Goal: Find specific page/section: Find specific page/section

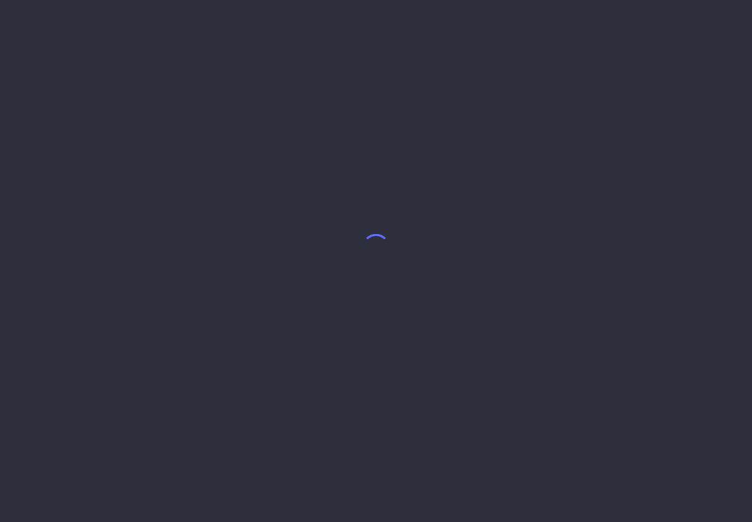
select select "8"
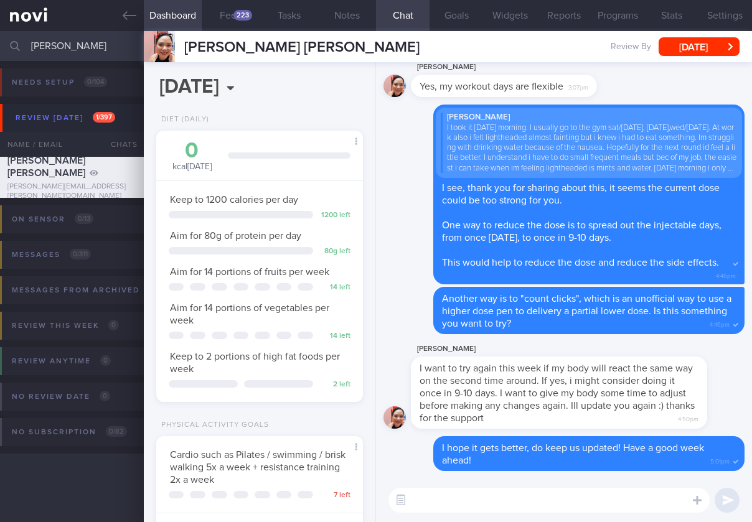
scroll to position [87, 175]
drag, startPoint x: 59, startPoint y: 47, endPoint x: -44, endPoint y: 37, distance: 103.1
click at [0, 37] on html "You are offline! Some functionality will be unavailable Patients New Users Coac…" at bounding box center [376, 261] width 752 height 522
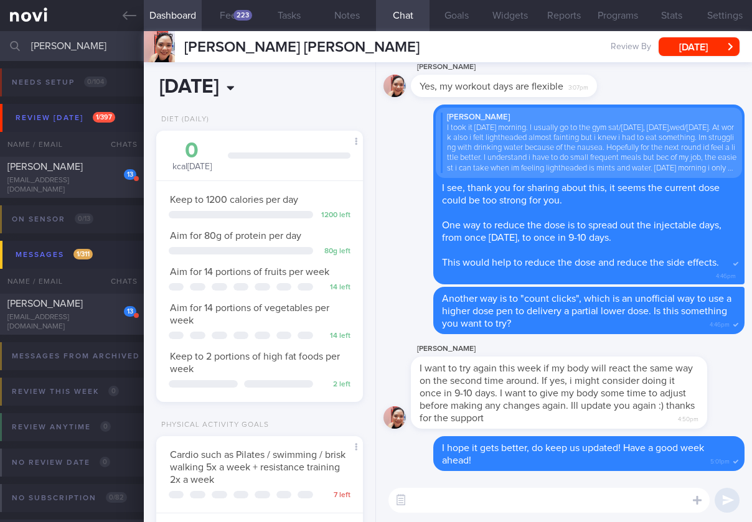
type input "[PERSON_NAME]"
click at [56, 195] on div "13 [PERSON_NAME] [EMAIL_ADDRESS][DOMAIN_NAME] [DATE] A month ago OPTIMUM-PLUS-[…" at bounding box center [376, 177] width 752 height 41
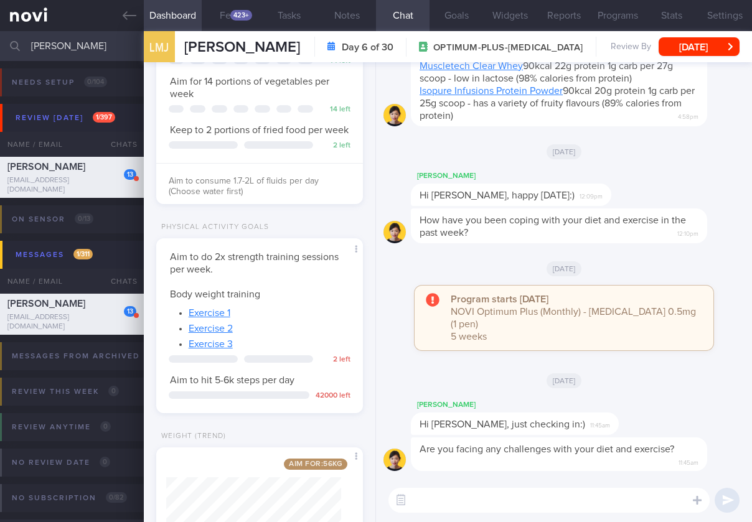
scroll to position [320, 0]
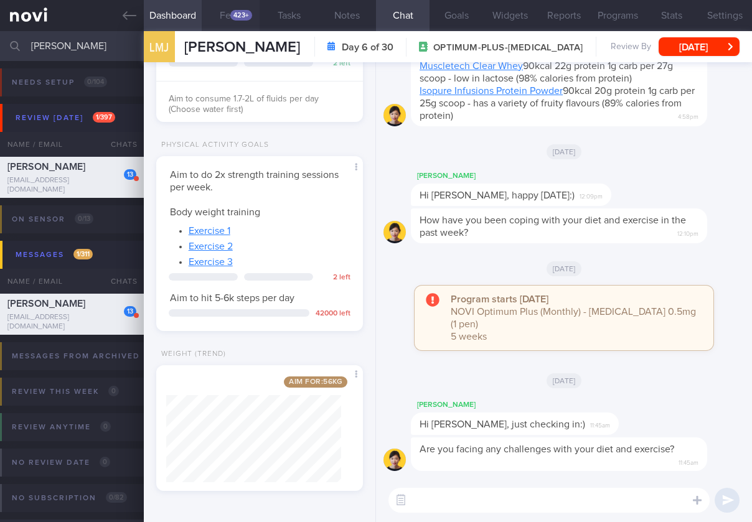
click at [243, 16] on div "423+" at bounding box center [241, 15] width 22 height 11
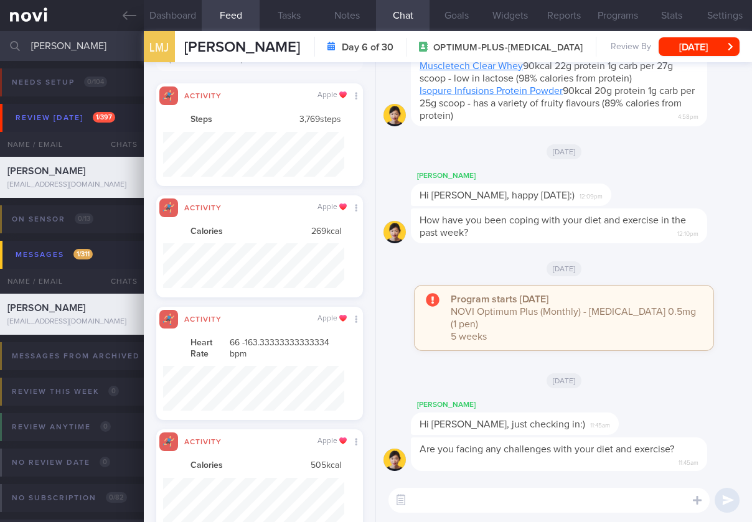
scroll to position [325, 0]
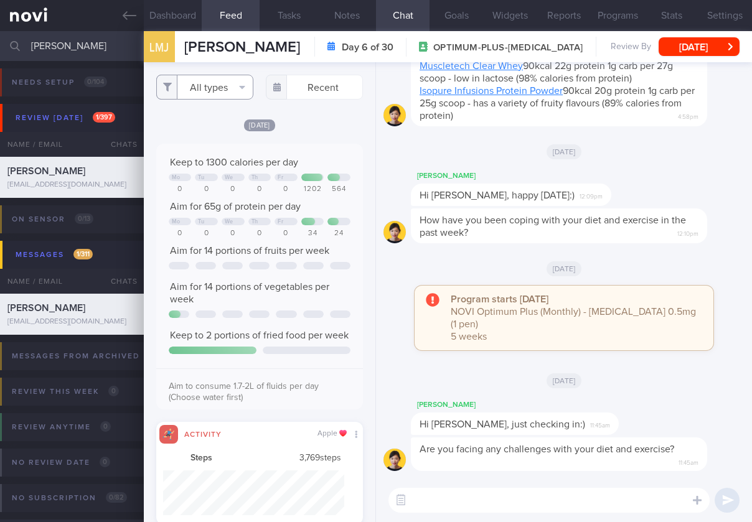
click at [222, 88] on button "All types" at bounding box center [204, 87] width 97 height 25
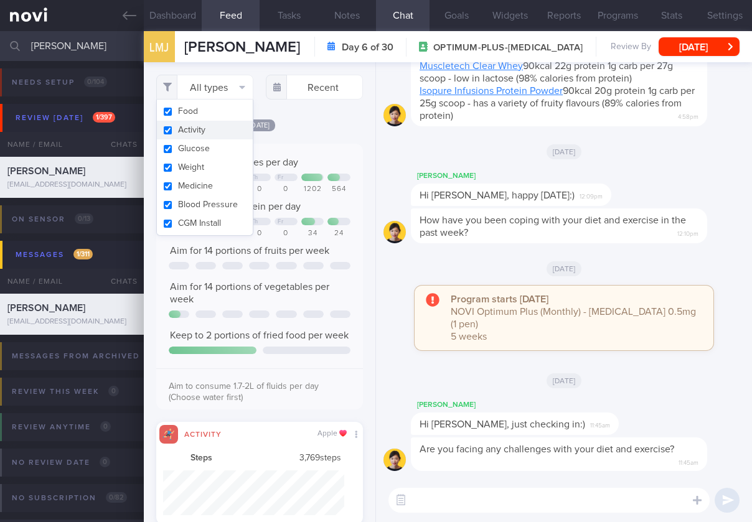
click at [213, 129] on button "Activity" at bounding box center [205, 130] width 96 height 19
checkbox input "false"
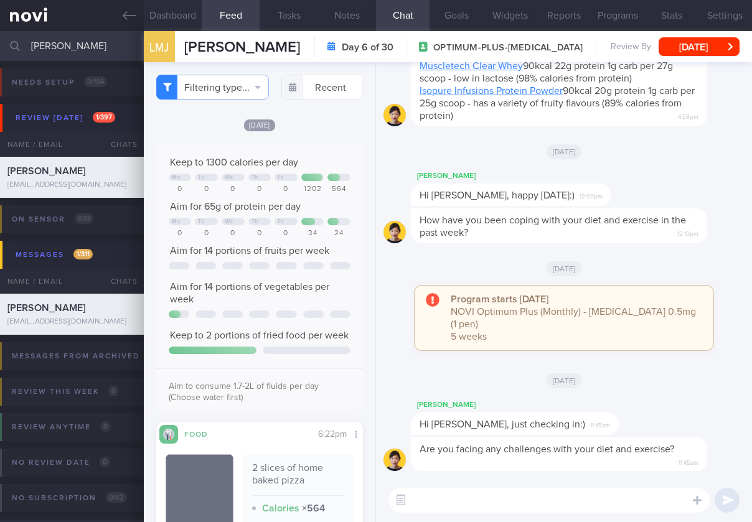
click at [274, 403] on div "Aim to consume 1.7-2L of fluids per day (Choose water first)" at bounding box center [259, 387] width 207 height 38
drag, startPoint x: 85, startPoint y: 45, endPoint x: 105, endPoint y: 55, distance: 23.1
click at [0, 32] on html "You are offline! Some functionality will be unavailable Patients New Users Coac…" at bounding box center [376, 261] width 752 height 522
drag, startPoint x: 414, startPoint y: 502, endPoint x: 440, endPoint y: 503, distance: 26.2
click at [421, 503] on div "Chat Templates Admin CGM Weight Nutrition Physical Activity Infographics Articl…" at bounding box center [564, 500] width 376 height 44
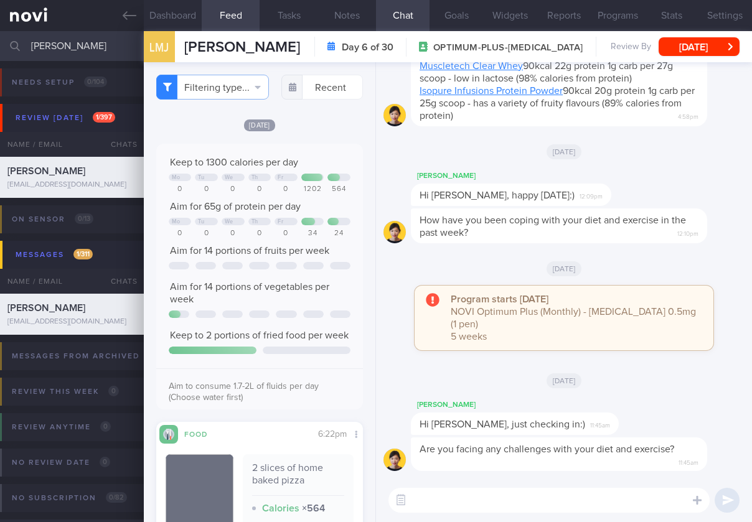
click at [452, 501] on textarea at bounding box center [548, 500] width 321 height 25
drag, startPoint x: 396, startPoint y: 501, endPoint x: 425, endPoint y: 499, distance: 29.3
click at [396, 501] on button "button" at bounding box center [400, 500] width 22 height 22
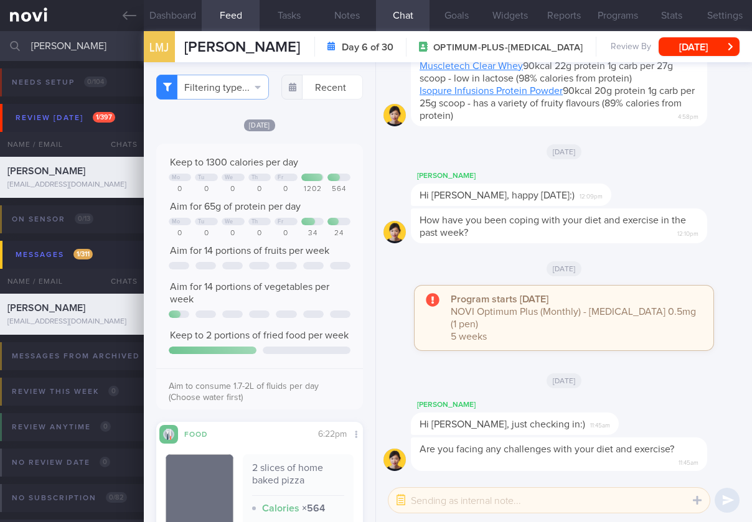
click at [450, 496] on textarea at bounding box center [548, 500] width 321 height 25
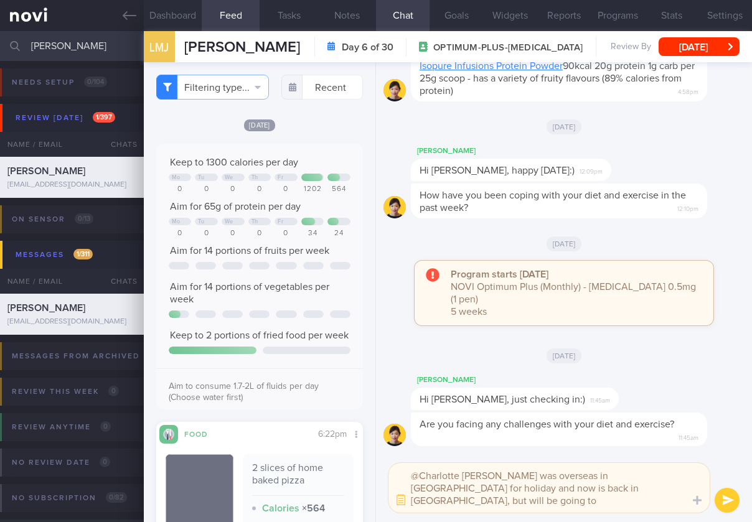
type textarea "@Charlotte [PERSON_NAME] was overseas in [GEOGRAPHIC_DATA] for holiday and now …"
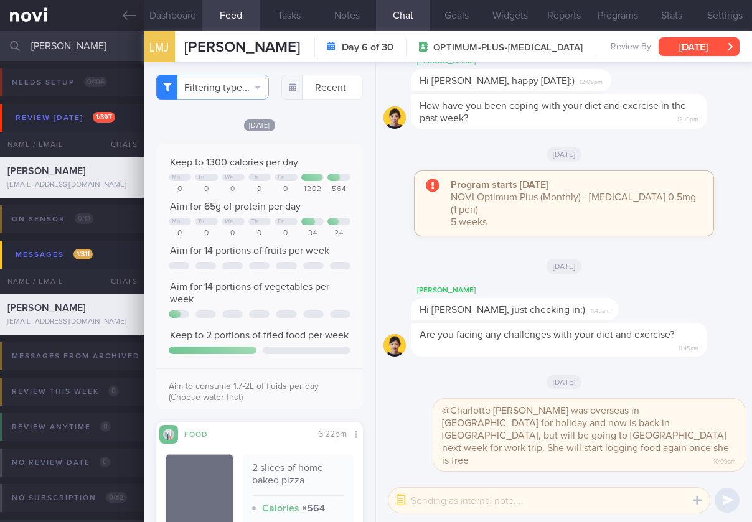
click at [707, 40] on button "[DATE]" at bounding box center [698, 46] width 81 height 19
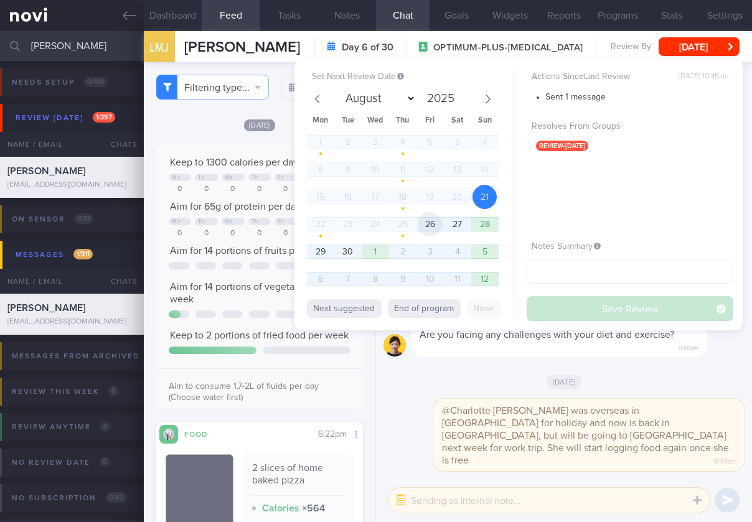
click at [434, 227] on span "26" at bounding box center [429, 224] width 24 height 24
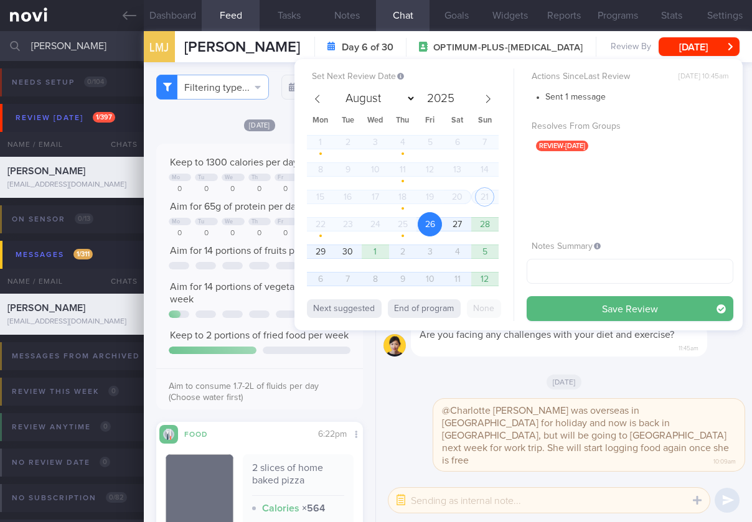
drag, startPoint x: 605, startPoint y: 308, endPoint x: 503, endPoint y: 248, distance: 118.8
click at [605, 308] on button "Save Review" at bounding box center [629, 308] width 207 height 25
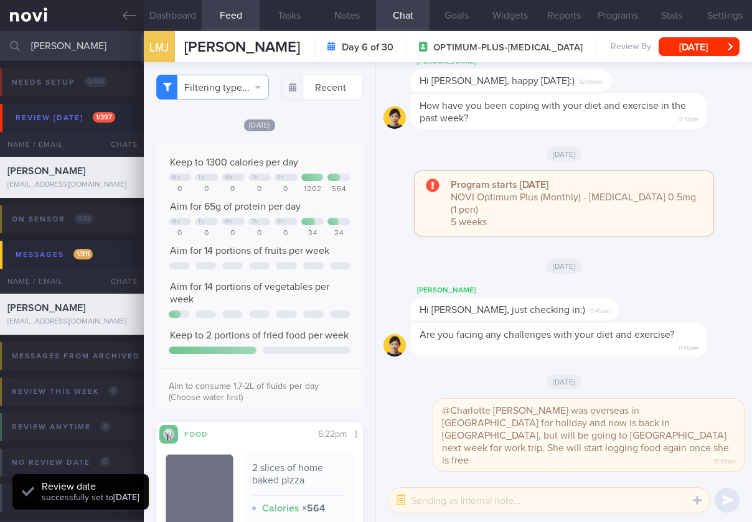
drag, startPoint x: 90, startPoint y: 52, endPoint x: -69, endPoint y: 38, distance: 159.9
click at [0, 38] on html "You are offline! Some functionality will be unavailable Patients New Users Coac…" at bounding box center [376, 261] width 752 height 522
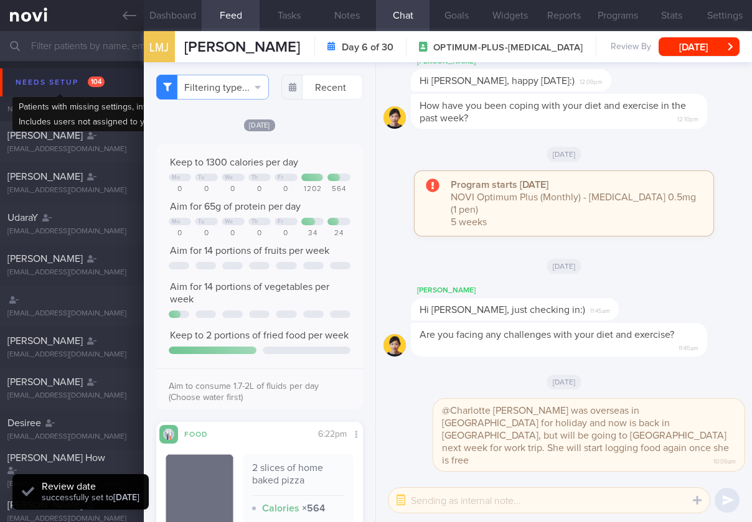
click at [42, 86] on div "Needs setup 104" at bounding box center [59, 82] width 95 height 17
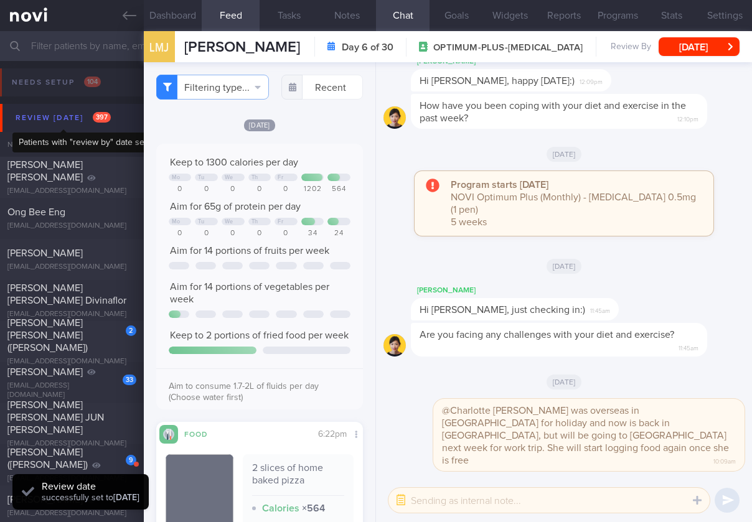
click at [59, 119] on div "Review [DATE] 397" at bounding box center [62, 118] width 101 height 17
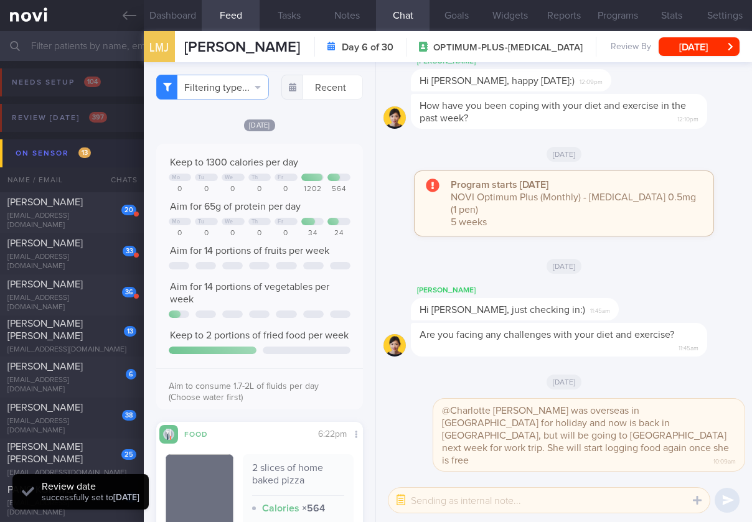
click at [88, 162] on button "On sensor 13" at bounding box center [377, 153] width 755 height 28
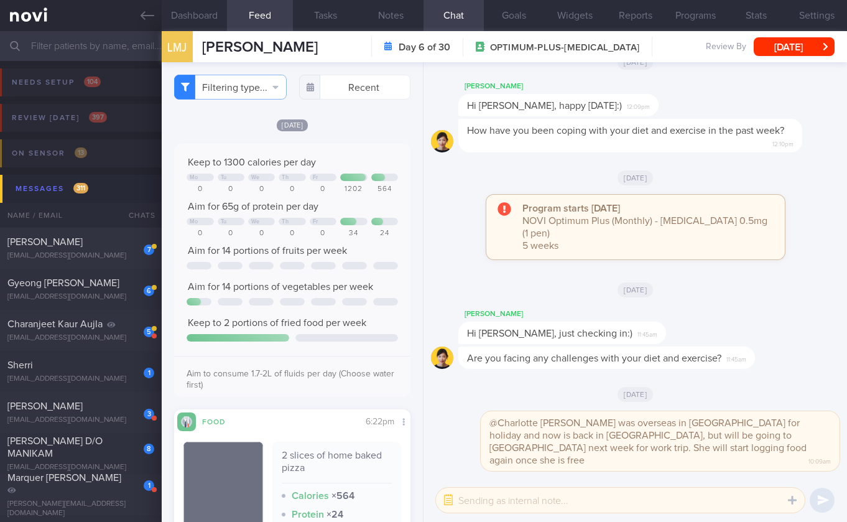
scroll to position [622073, 621988]
click at [157, 21] on link at bounding box center [81, 15] width 162 height 31
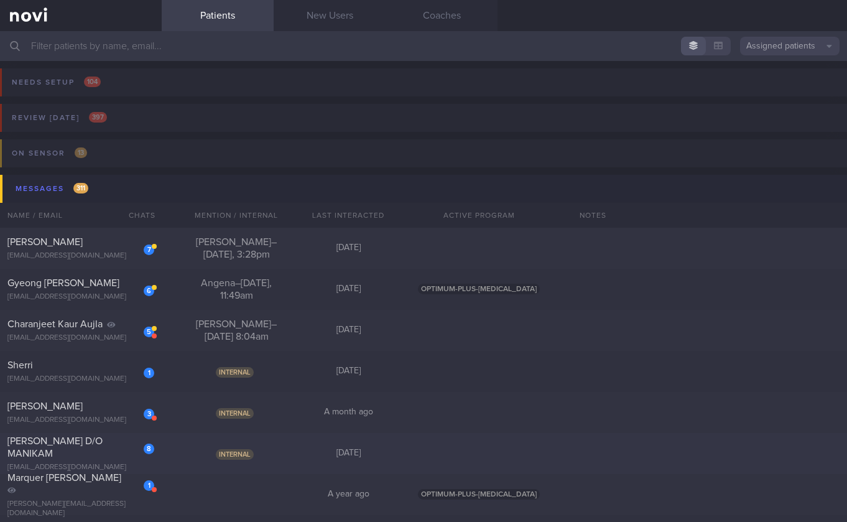
click at [213, 459] on div "Internal" at bounding box center [236, 453] width 112 height 12
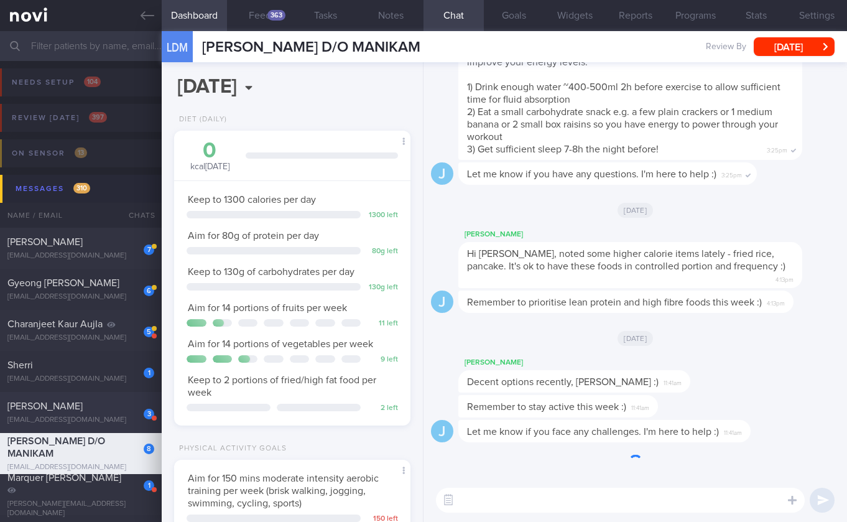
click at [118, 416] on div "[EMAIL_ADDRESS][DOMAIN_NAME]" at bounding box center [80, 420] width 147 height 9
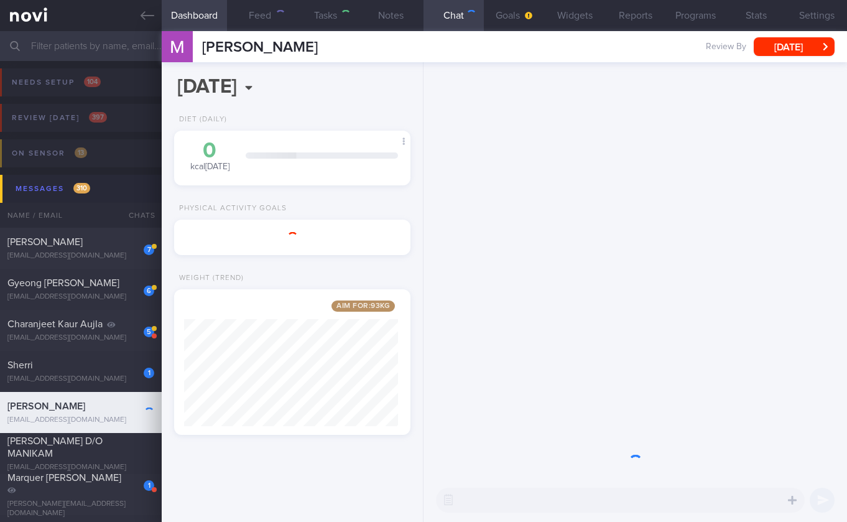
scroll to position [120, 205]
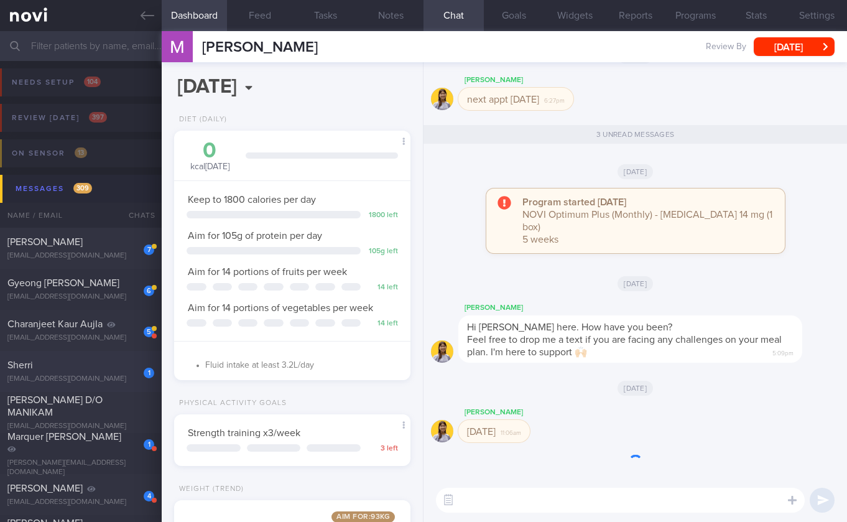
click at [62, 366] on div "Sherri" at bounding box center [79, 365] width 144 height 12
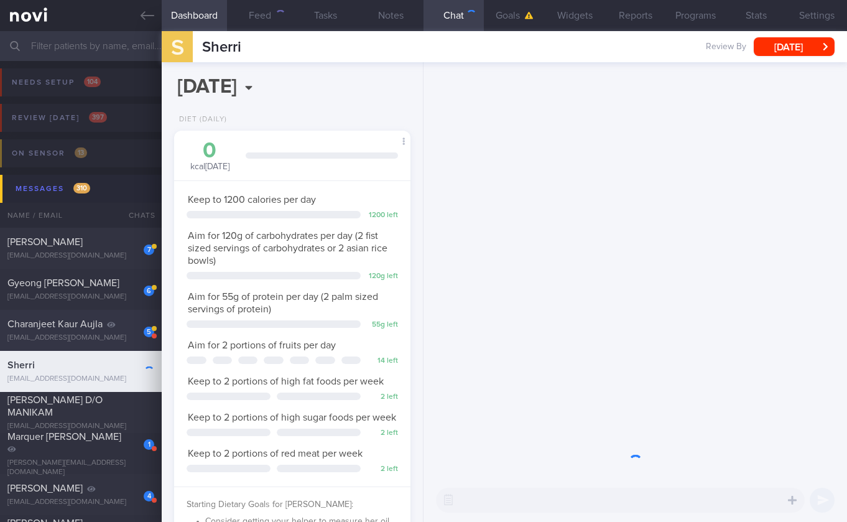
scroll to position [120, 205]
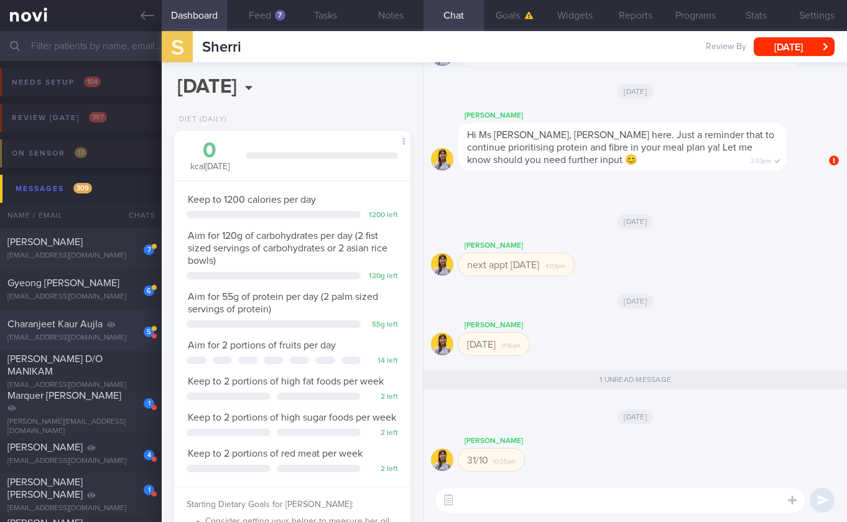
click at [85, 326] on span "Charanjeet Kaur Aujla" at bounding box center [54, 324] width 95 height 10
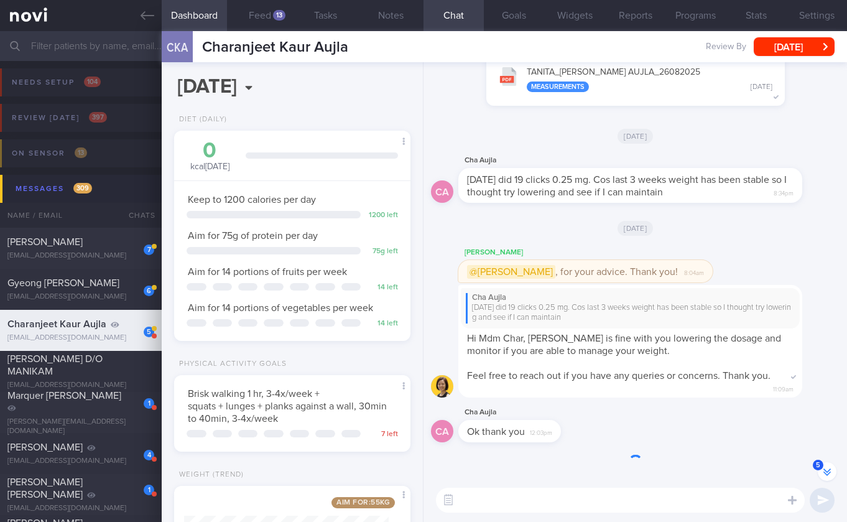
scroll to position [-216, 0]
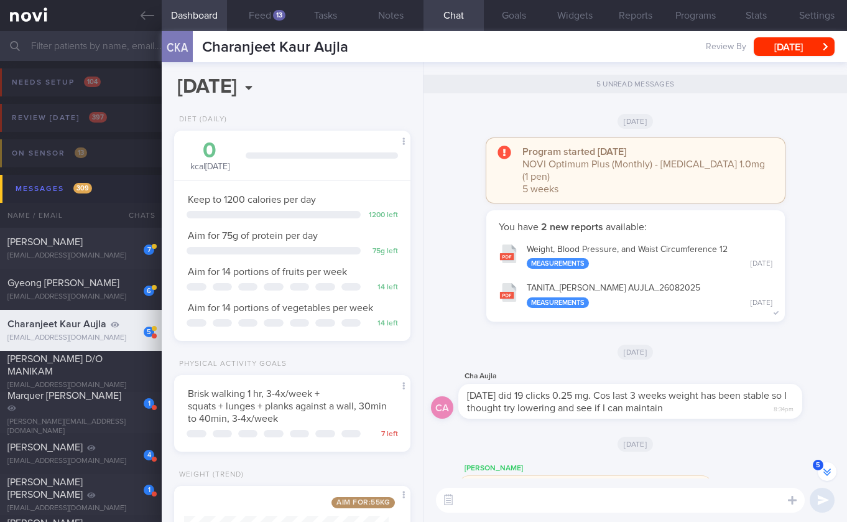
drag, startPoint x: 671, startPoint y: 412, endPoint x: 793, endPoint y: 414, distance: 122.6
click at [751, 413] on div "Cha Aujla [DATE] did 19 clicks 0.25 mg. Cos last 3 weeks weight has been stable…" at bounding box center [649, 394] width 381 height 50
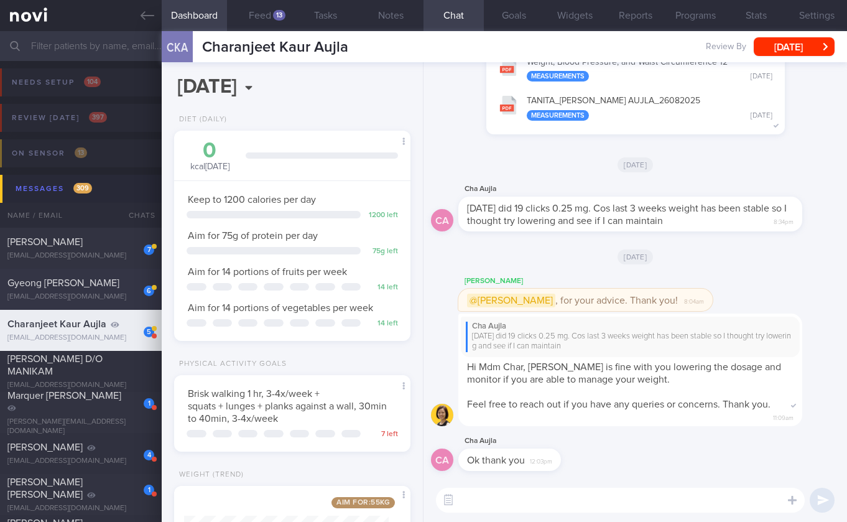
click at [91, 294] on div "[EMAIL_ADDRESS][DOMAIN_NAME]" at bounding box center [80, 296] width 147 height 9
select select "8"
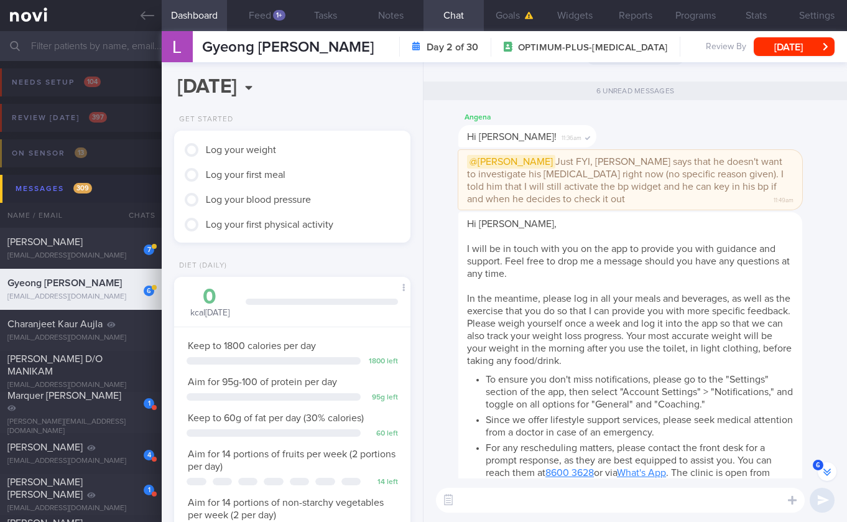
scroll to position [-974, 0]
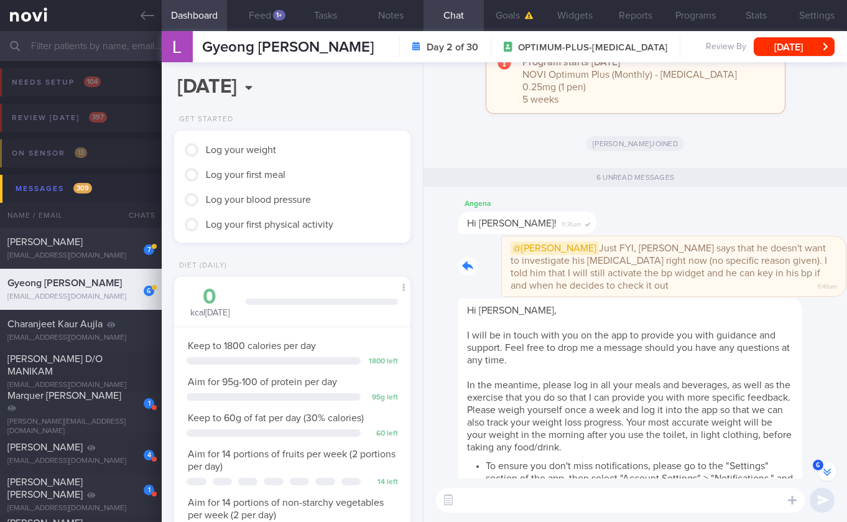
drag, startPoint x: 602, startPoint y: 270, endPoint x: 670, endPoint y: 268, distance: 67.8
click at [670, 268] on div "@[PERSON_NAME] Just FYI, [PERSON_NAME] says that he doesn't want to investigate…" at bounding box center [649, 266] width 381 height 60
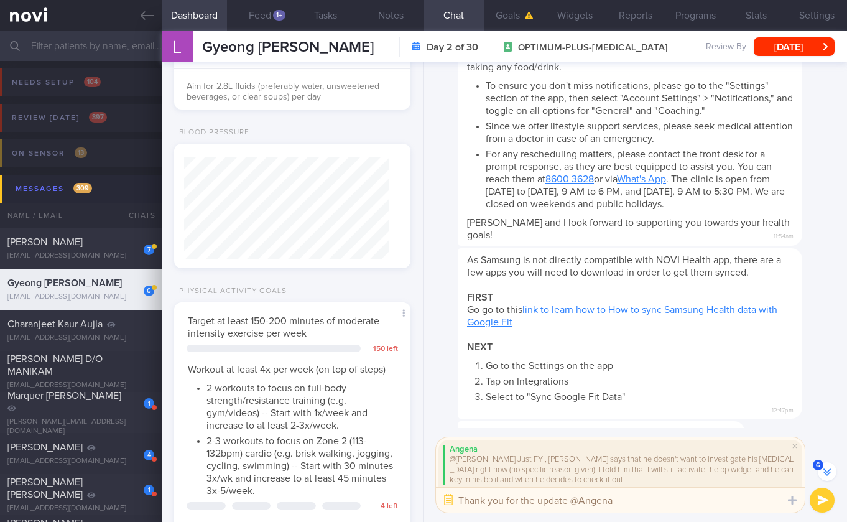
scroll to position [553, 0]
click at [676, 497] on textarea "Thank you for the update @Angena" at bounding box center [620, 500] width 369 height 25
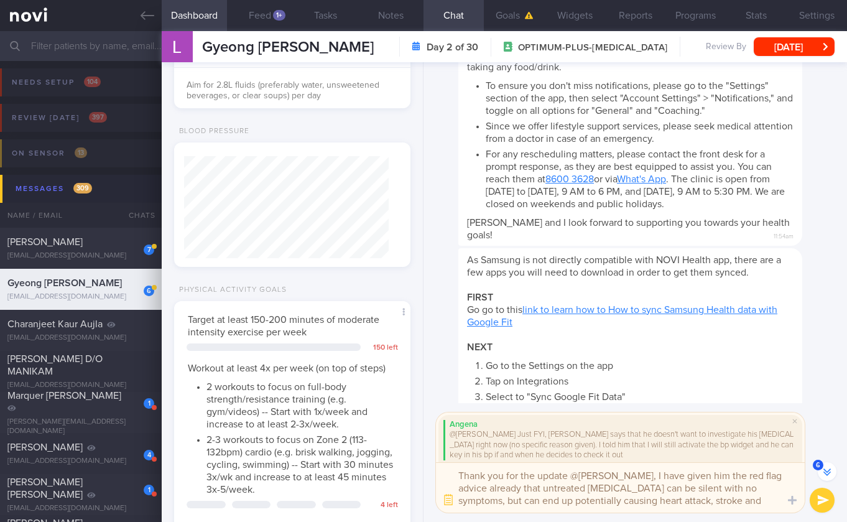
scroll to position [-653, 0]
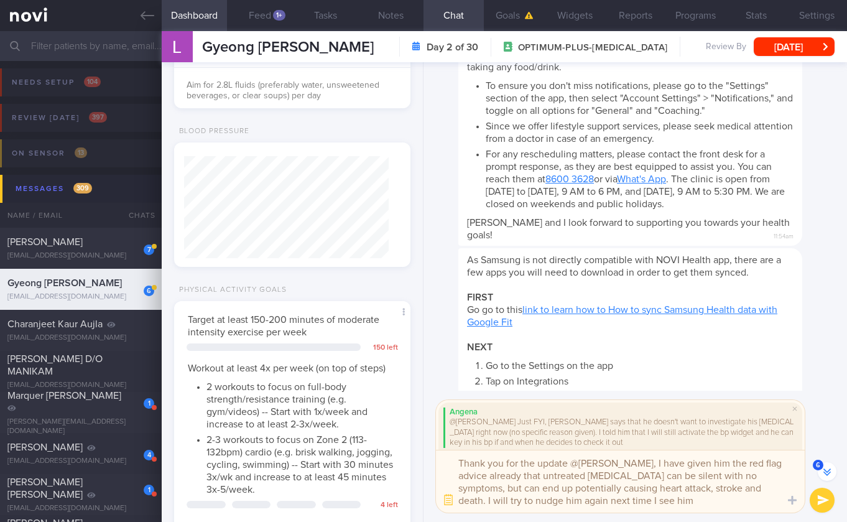
type textarea "Thank you for the update @[PERSON_NAME], I have given him the red flag advice a…"
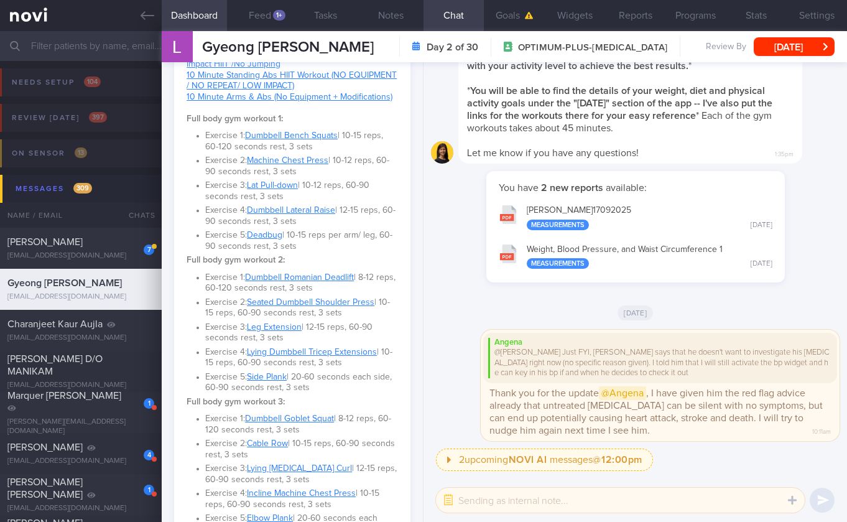
scroll to position [1295, 0]
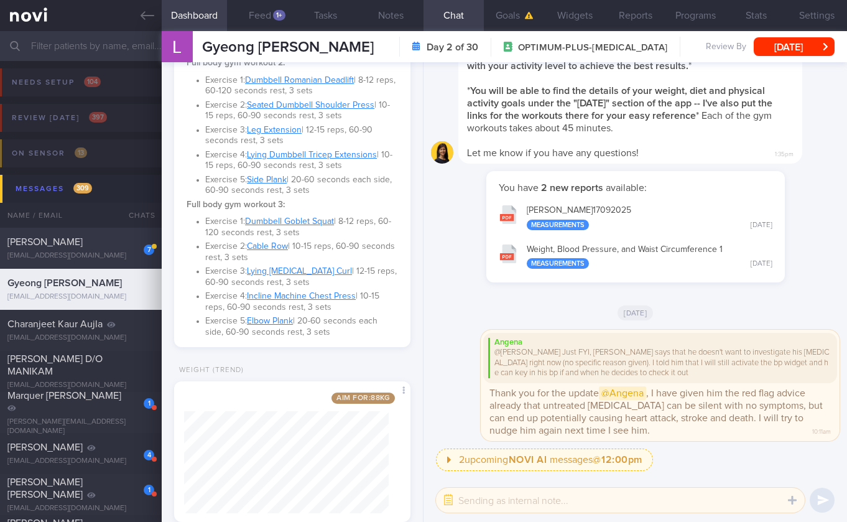
click at [68, 243] on div "[PERSON_NAME]" at bounding box center [79, 242] width 144 height 12
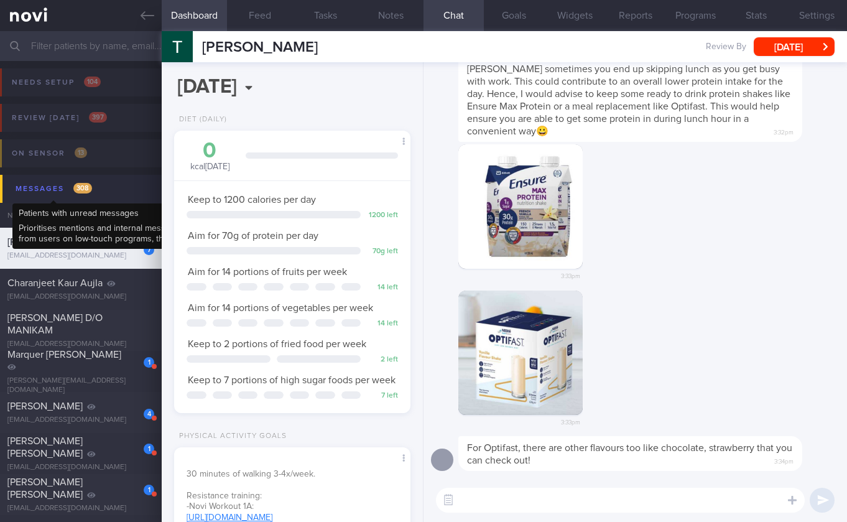
click at [75, 182] on div "Messages 308" at bounding box center [53, 188] width 83 height 17
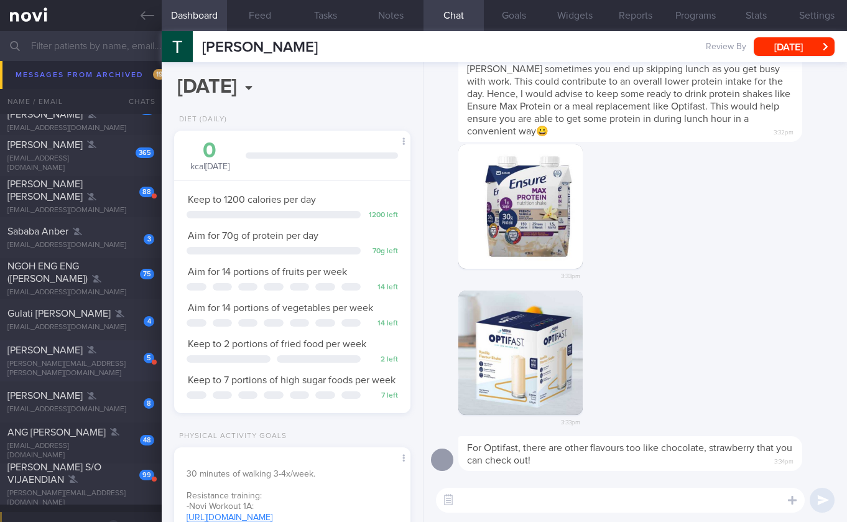
scroll to position [766, 0]
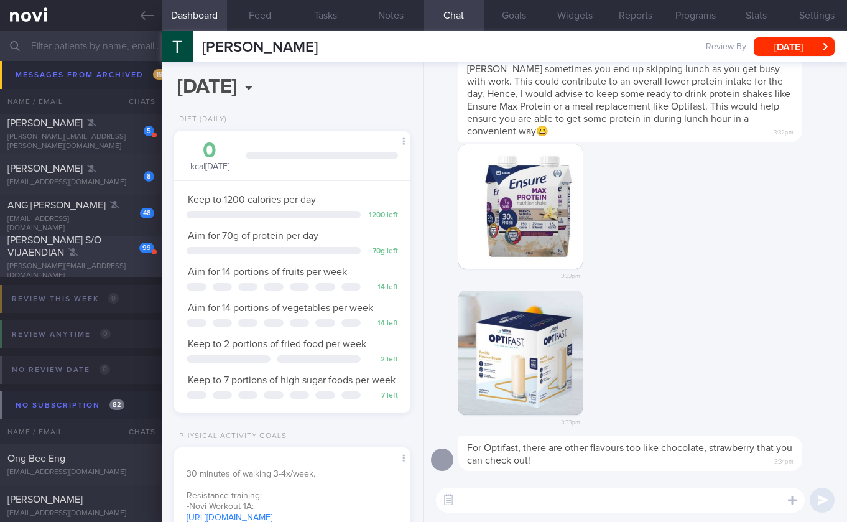
click at [124, 266] on div "99 [PERSON_NAME] S/O VIJAENDIAN [PERSON_NAME][EMAIL_ADDRESS][DOMAIN_NAME]" at bounding box center [81, 257] width 162 height 47
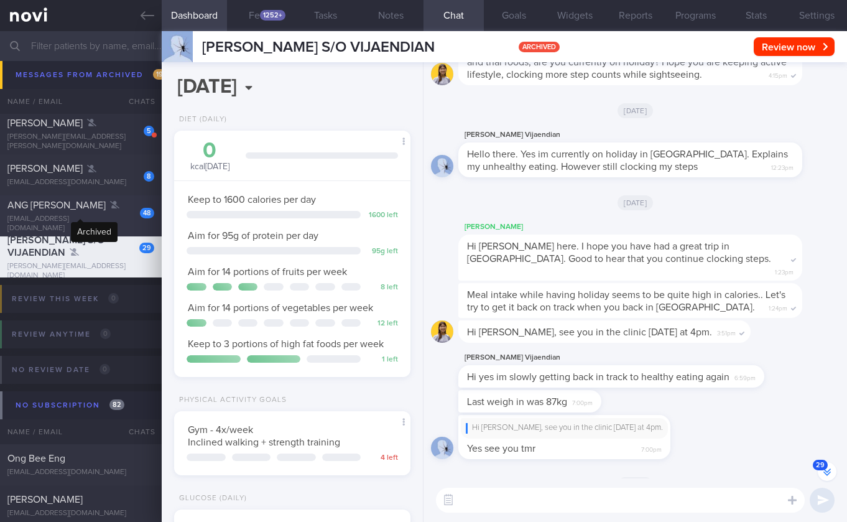
scroll to position [-1204, 0]
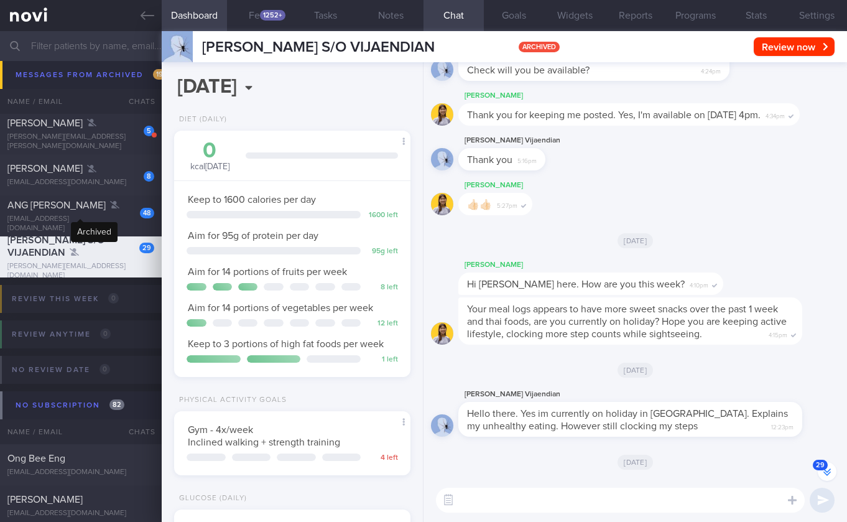
click at [75, 220] on div "[EMAIL_ADDRESS][DOMAIN_NAME]" at bounding box center [80, 224] width 147 height 19
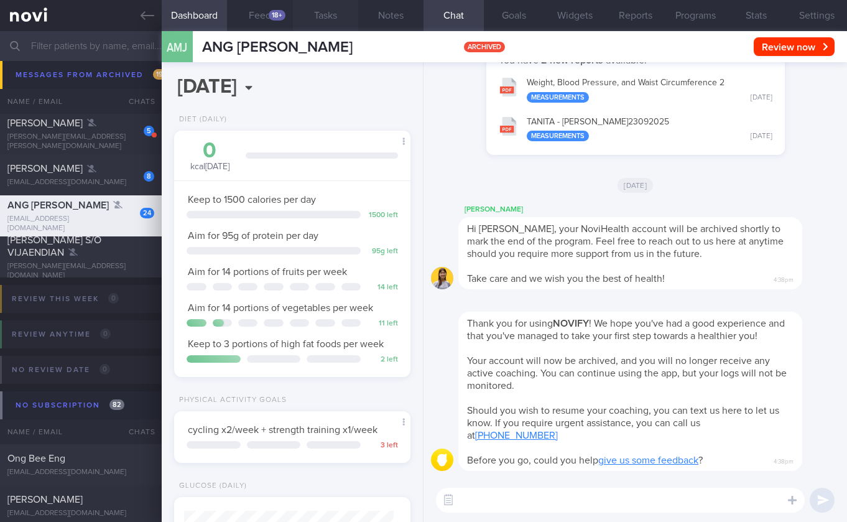
scroll to position [111, 0]
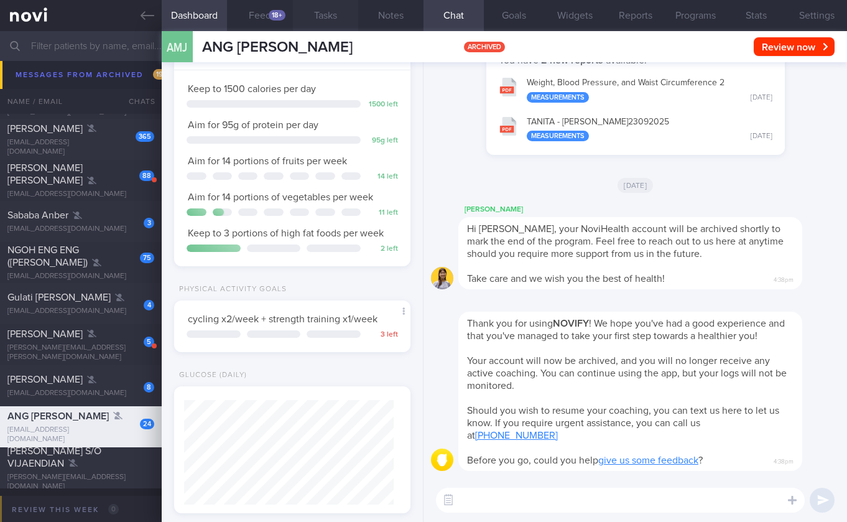
click at [96, 340] on div at bounding box center [91, 334] width 9 height 12
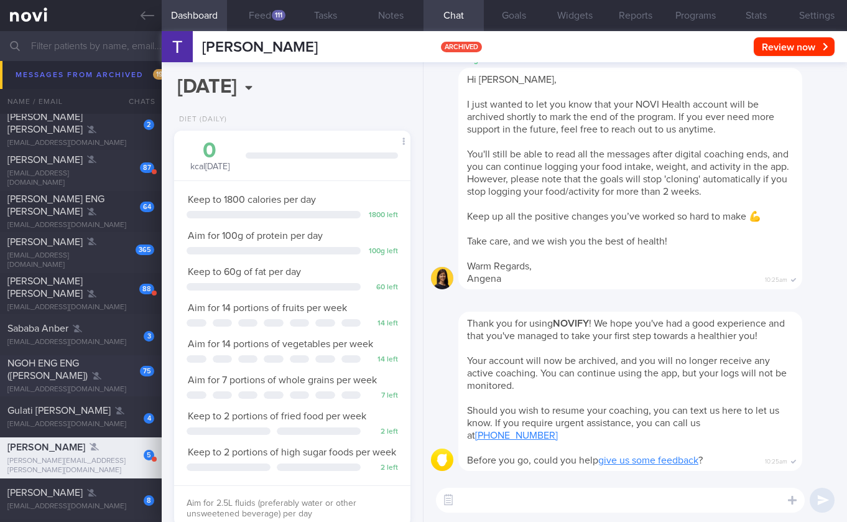
click at [76, 370] on div "NGOH ENG ENG ([PERSON_NAME])" at bounding box center [79, 369] width 144 height 25
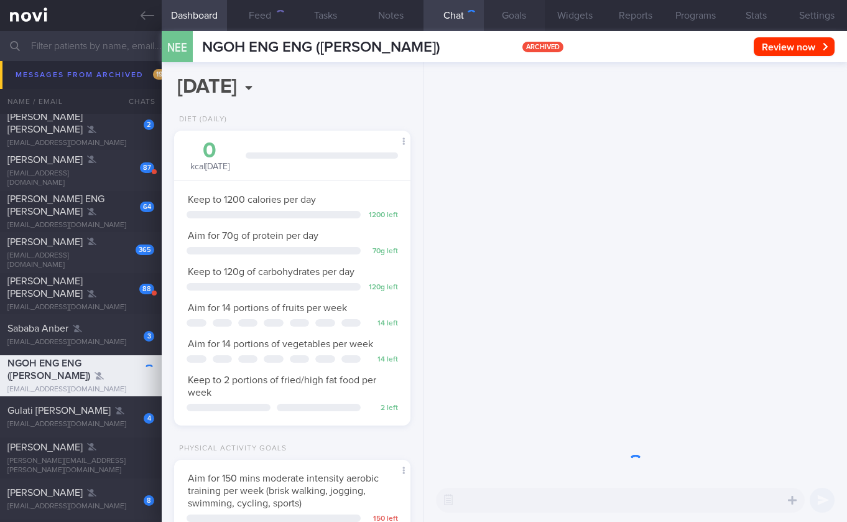
scroll to position [120, 205]
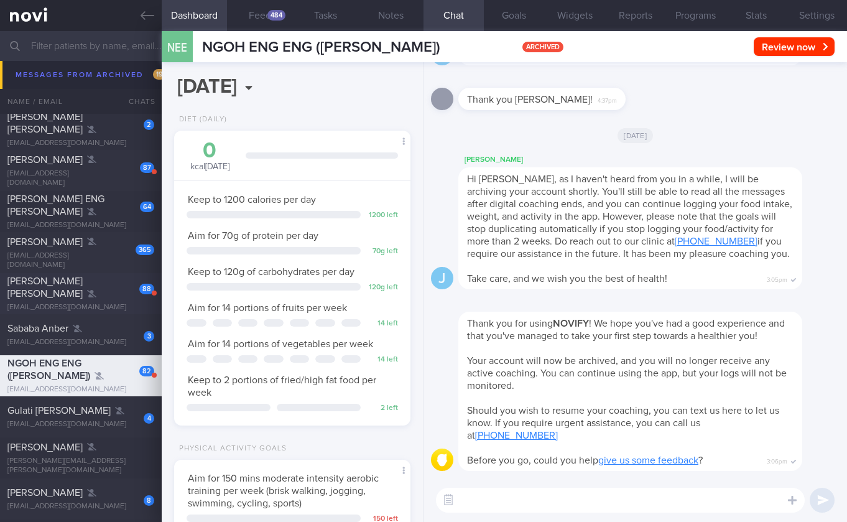
click at [86, 286] on div "[PERSON_NAME] [PERSON_NAME]" at bounding box center [79, 287] width 144 height 25
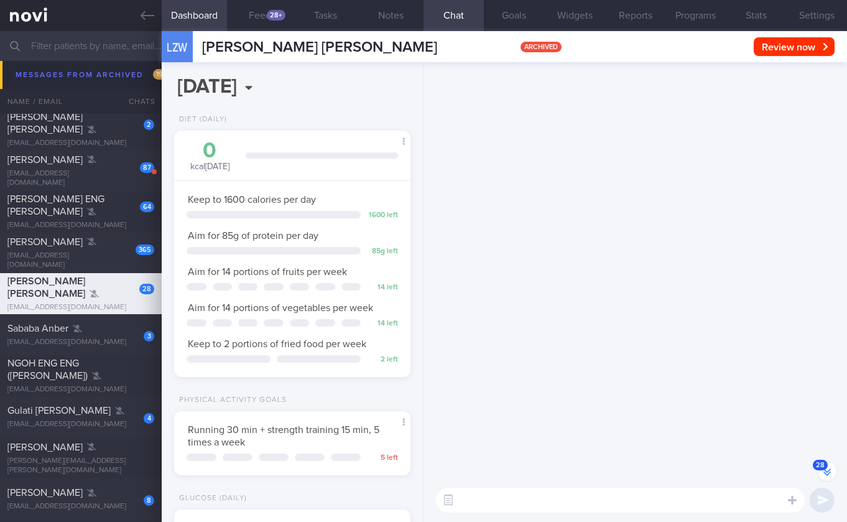
scroll to position [-2921, 0]
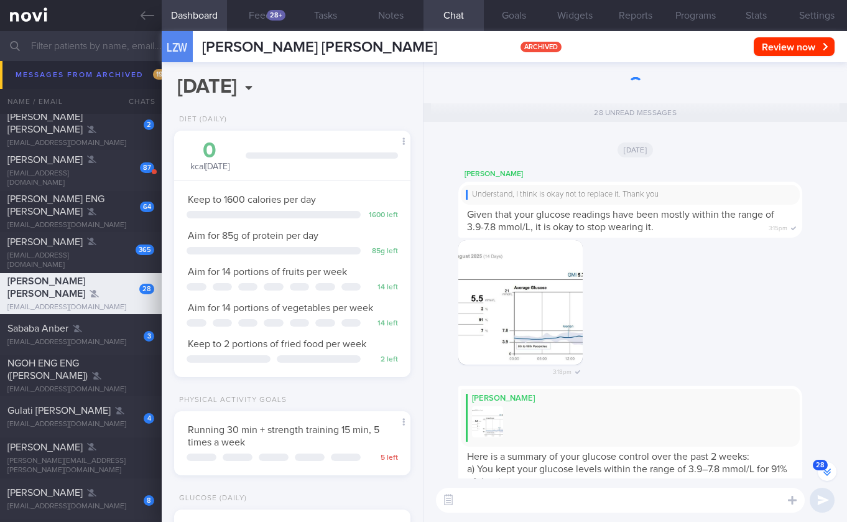
click at [751, 468] on span "28" at bounding box center [820, 465] width 15 height 11
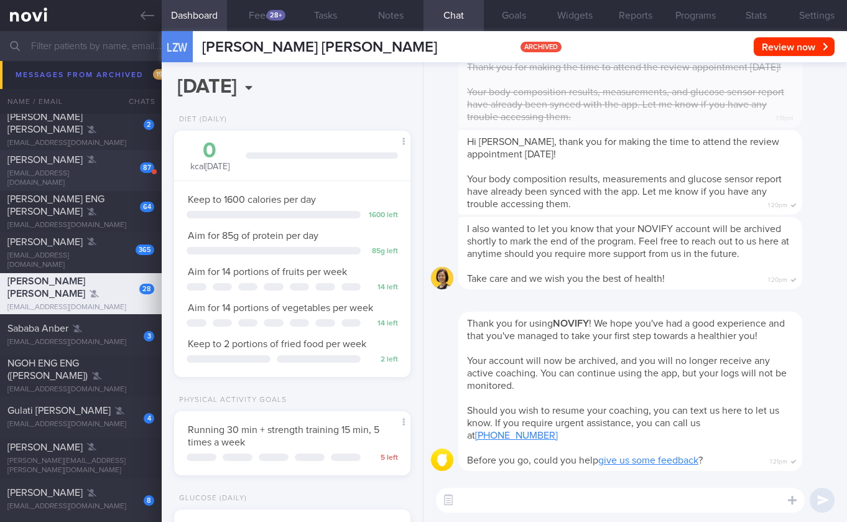
click at [93, 164] on div "[PERSON_NAME]" at bounding box center [79, 160] width 144 height 12
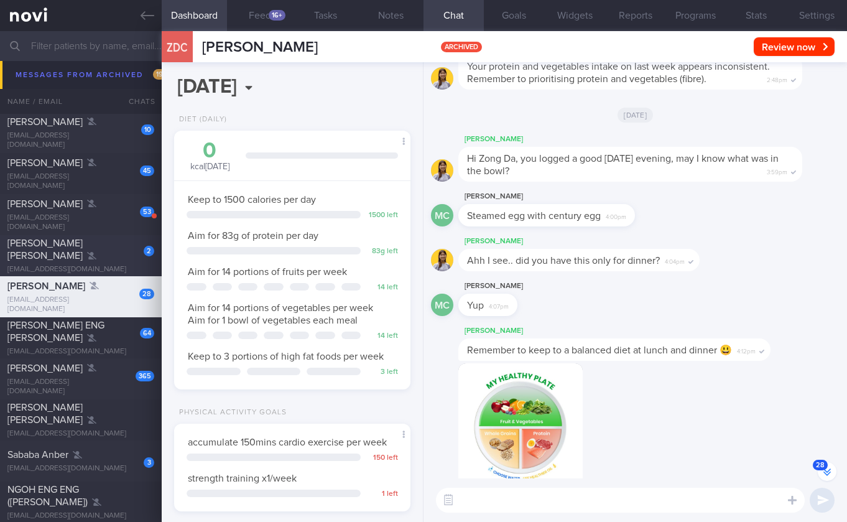
scroll to position [316, 0]
click at [140, 213] on div "53" at bounding box center [147, 211] width 14 height 11
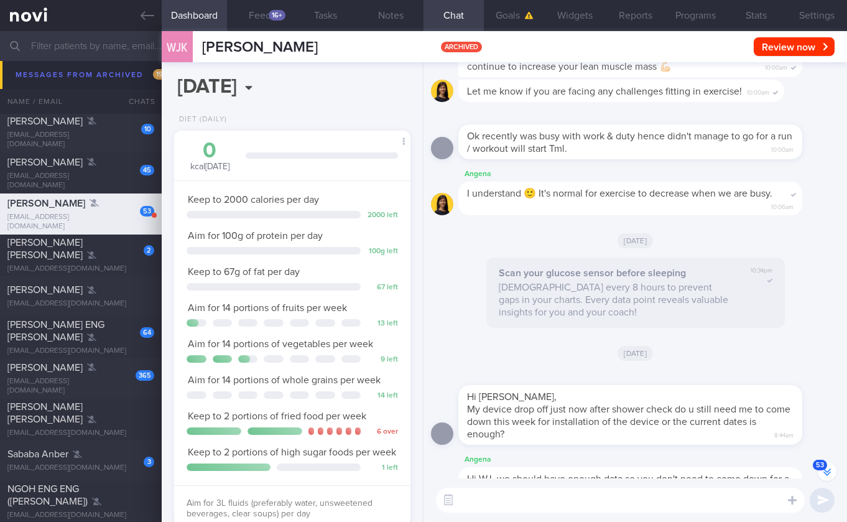
scroll to position [-3817, 0]
